Goal: Task Accomplishment & Management: Manage account settings

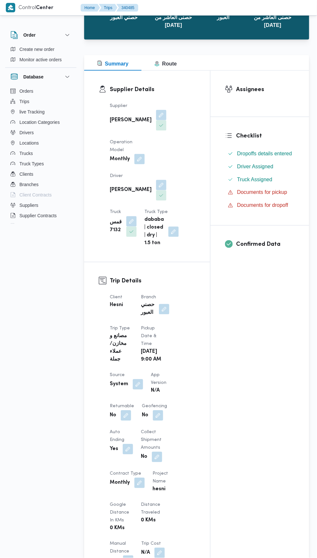
scroll to position [74, 0]
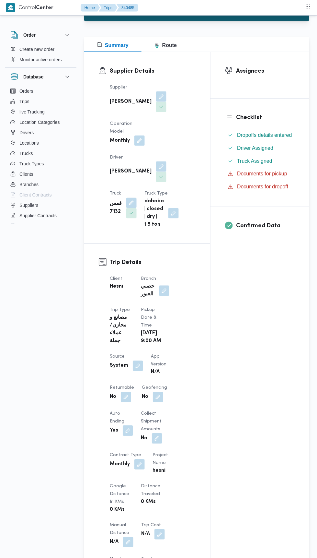
click at [163, 285] on button "button" at bounding box center [164, 290] width 10 height 10
click at [133, 284] on label "Choose a branch" at bounding box center [134, 285] width 33 height 5
click at [148, 292] on input "Choose a branch" at bounding box center [148, 296] width 1 height 8
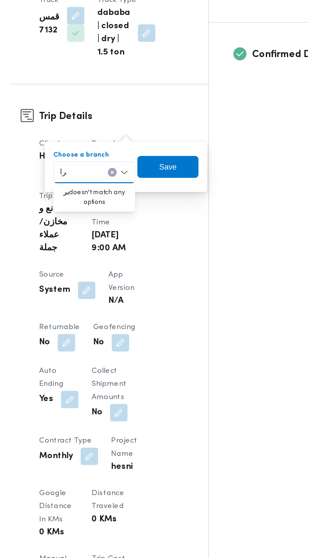
scroll to position [0, 0]
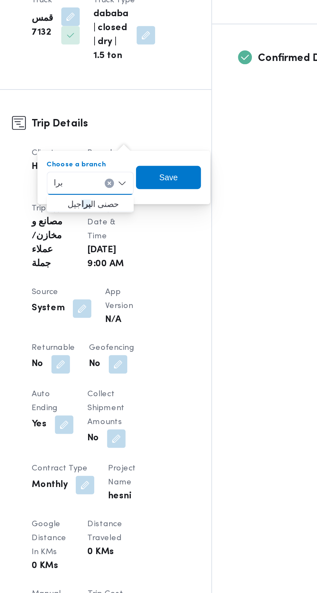
type input "برا"
click at [131, 287] on span "حصنى ال برا جيل" at bounding box center [146, 291] width 33 height 8
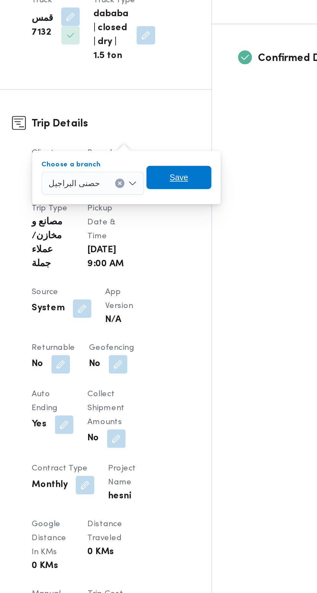
click at [194, 277] on span "Save" at bounding box center [192, 276] width 10 height 8
